Goal: Find specific fact: Find contact information

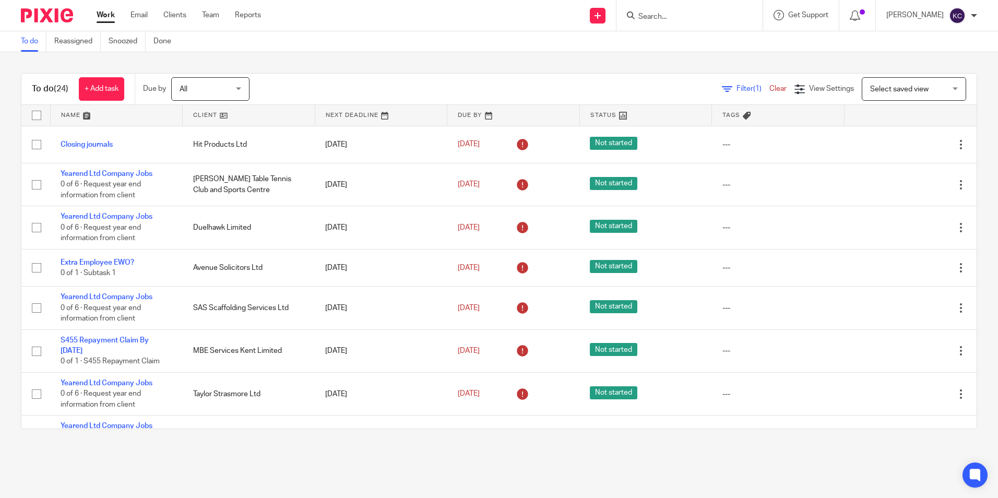
scroll to position [649, 0]
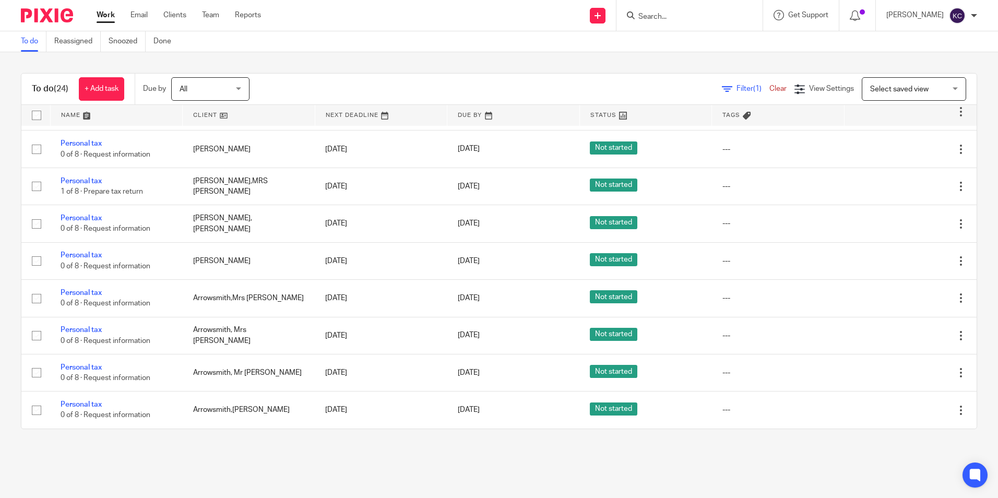
click at [685, 16] on input "Search" at bounding box center [684, 17] width 94 height 9
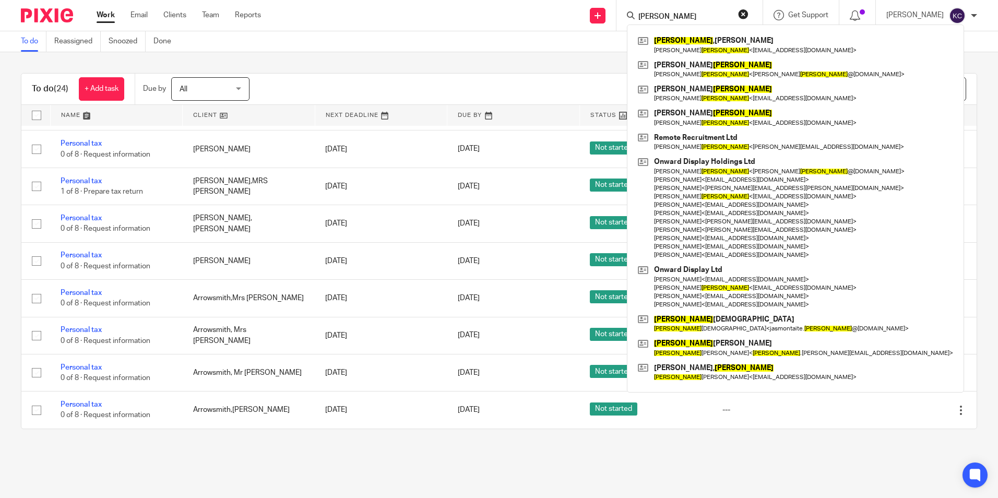
type input "[PERSON_NAME]"
click button "submit" at bounding box center [0, 0] width 0 height 0
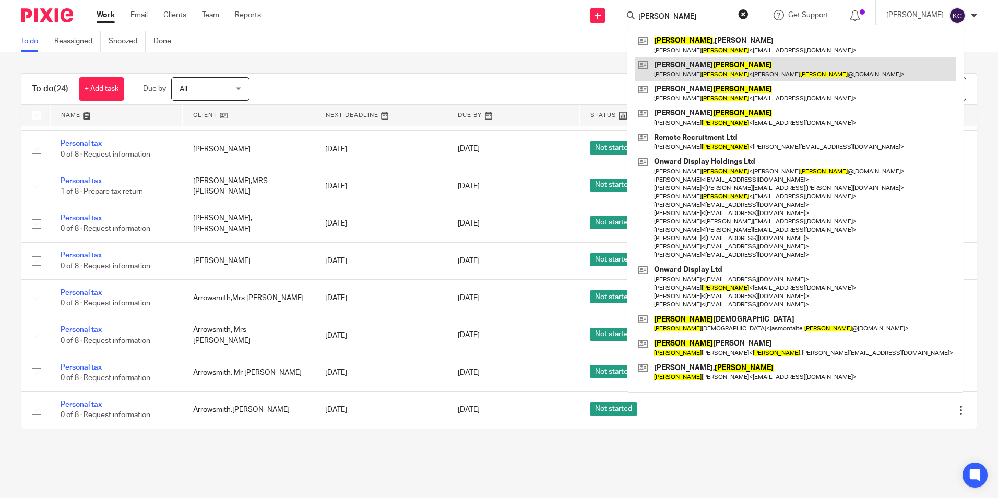
click at [701, 72] on link at bounding box center [795, 69] width 321 height 24
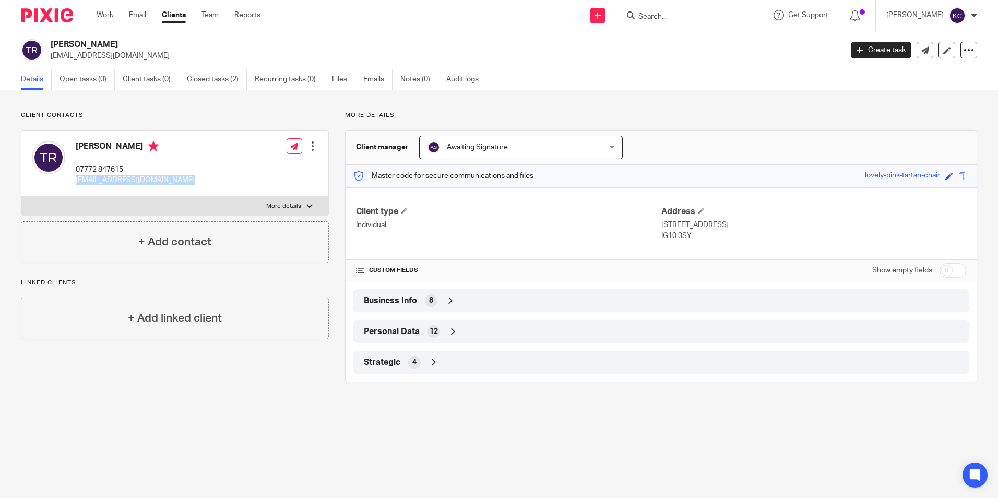
drag, startPoint x: 172, startPoint y: 181, endPoint x: 72, endPoint y: 181, distance: 100.2
click at [72, 181] on div "TAYLOR ROBERTS 07772 847615 taylor_roberts@hotmail.co.uk" at bounding box center [113, 163] width 163 height 55
drag, startPoint x: 72, startPoint y: 181, endPoint x: 125, endPoint y: 177, distance: 53.3
copy p "taylor_roberts@hotmail.co.uk"
